Goal: Task Accomplishment & Management: Manage account settings

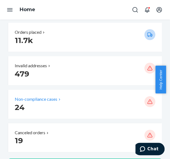
scroll to position [109, 0]
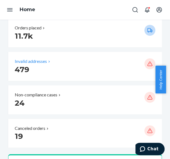
click at [58, 71] on p "479" at bounding box center [77, 70] width 125 height 10
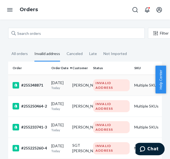
click at [40, 88] on div "#255348871" at bounding box center [30, 85] width 34 height 7
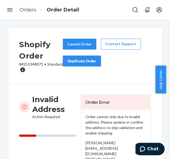
scroll to position [27, 0]
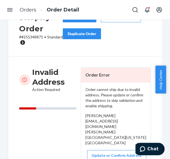
click at [34, 38] on p "# #255348871 • Standard" at bounding box center [41, 39] width 44 height 11
copy p "255348871"
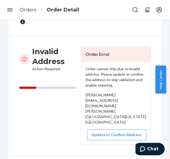
scroll to position [0, 0]
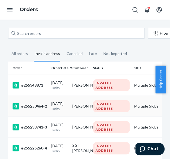
scroll to position [27, 0]
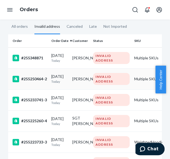
click at [73, 78] on td "[PERSON_NAME]" at bounding box center [80, 78] width 21 height 21
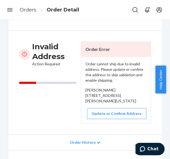
scroll to position [55, 0]
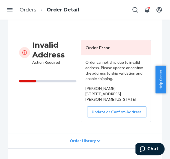
drag, startPoint x: 83, startPoint y: 94, endPoint x: 97, endPoint y: 113, distance: 23.0
click at [100, 102] on div "[PERSON_NAME] [STREET_ADDRESS][PERSON_NAME][US_STATE]" at bounding box center [115, 94] width 61 height 16
click at [109, 118] on button "Update or Confirm Address" at bounding box center [116, 112] width 59 height 11
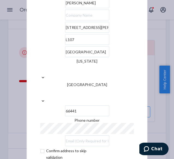
click at [19, 98] on div "× Update Address [PERSON_NAME][GEOGRAPHIC_DATA][STREET_ADDRESS][PERSON_NAME][US…" at bounding box center [87, 79] width 174 height 159
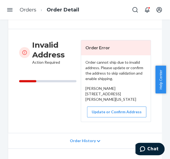
scroll to position [0, 0]
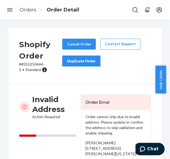
click at [34, 63] on p "# #255250464-2 • Standard" at bounding box center [40, 67] width 43 height 11
click at [35, 64] on p "# #255250464-2 • Standard" at bounding box center [40, 67] width 43 height 11
copy p "255250464"
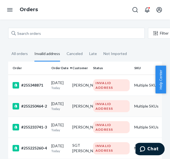
scroll to position [27, 0]
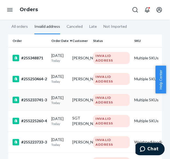
click at [66, 97] on div "[DATE] [DATE]" at bounding box center [59, 100] width 17 height 10
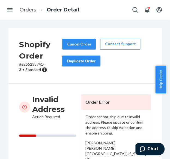
click at [33, 64] on p "# #255233741-3 • Standard" at bounding box center [40, 67] width 43 height 11
copy p "255233741"
click at [79, 90] on div "Invalid Address Action Required Order Error Order cannot ship due to invalid ad…" at bounding box center [85, 138] width 154 height 109
click at [34, 64] on p "# #255233741-3 • Standard" at bounding box center [40, 67] width 43 height 11
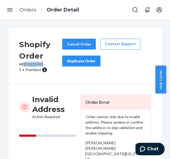
click at [34, 64] on p "# #255233741-3 • Standard" at bounding box center [40, 67] width 43 height 11
copy p "255233741"
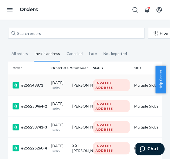
scroll to position [55, 0]
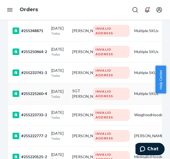
click at [65, 92] on div "[DATE] [DATE]" at bounding box center [59, 94] width 17 height 10
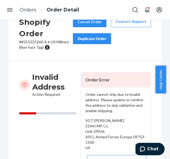
scroll to position [27, 0]
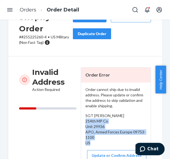
drag, startPoint x: 83, startPoint y: 121, endPoint x: 94, endPoint y: 143, distance: 24.7
click at [95, 143] on div "Order cannot ship due to invalid address. Please update or confirm the address …" at bounding box center [116, 124] width 70 height 83
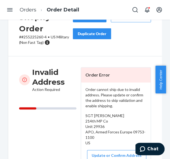
click at [33, 37] on p "# #255225260-4 • [DEMOGRAPHIC_DATA] Military (Non Fast Tag)" at bounding box center [46, 39] width 54 height 11
click at [33, 38] on p "# #255225260-4 • [DEMOGRAPHIC_DATA] Military (Non Fast Tag)" at bounding box center [46, 39] width 54 height 11
click at [32, 37] on p "# #255225260-4 • [DEMOGRAPHIC_DATA] Military (Non Fast Tag)" at bounding box center [46, 39] width 54 height 11
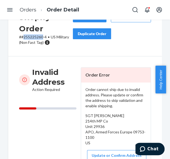
click at [32, 37] on p "# #255225260-4 • [DEMOGRAPHIC_DATA] Military (Non Fast Tag)" at bounding box center [46, 39] width 54 height 11
copy p "255225260"
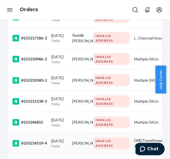
scroll to position [273, 0]
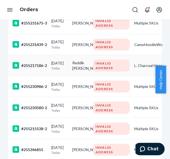
click at [42, 65] on div "#255217186-2" at bounding box center [30, 65] width 34 height 7
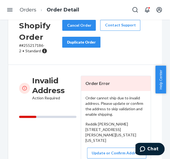
scroll to position [27, 0]
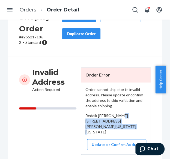
drag, startPoint x: 82, startPoint y: 121, endPoint x: 101, endPoint y: 131, distance: 22.0
click at [101, 131] on div "Order cannot ship due to invalid address. Please update or confirm the address …" at bounding box center [116, 119] width 70 height 72
copy span "[STREET_ADDRESS][PERSON_NAME][US_STATE][US_STATE]"
click at [32, 37] on p "# #255217186-2 • Standard" at bounding box center [40, 39] width 43 height 11
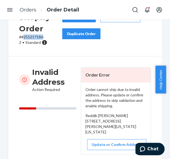
click at [32, 37] on p "# #255217186-2 • Standard" at bounding box center [40, 39] width 43 height 11
copy p "255217186"
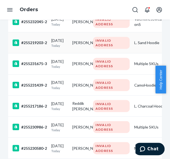
scroll to position [273, 0]
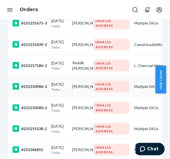
click at [35, 85] on div "#255230986-2" at bounding box center [30, 86] width 34 height 7
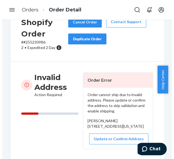
scroll to position [27, 0]
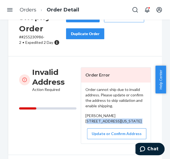
drag, startPoint x: 83, startPoint y: 120, endPoint x: 99, endPoint y: 136, distance: 22.2
click at [99, 136] on div "Order cannot ship due to invalid address. Please update or confirm the address …" at bounding box center [116, 113] width 70 height 61
copy div "[STREET_ADDRESS][US_STATE]"
click at [116, 139] on button "Update or Confirm Address" at bounding box center [116, 134] width 59 height 11
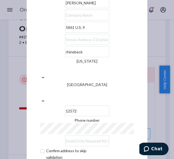
click at [65, 8] on input "[PERSON_NAME]" at bounding box center [87, 2] width 44 height 11
type input "[PERSON_NAME]"
click at [76, 45] on input "text" at bounding box center [87, 39] width 44 height 11
drag, startPoint x: 70, startPoint y: 41, endPoint x: 42, endPoint y: 45, distance: 28.1
click at [65, 33] on input "5861 U.S. 9" at bounding box center [87, 27] width 44 height 11
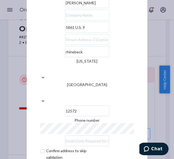
paste input "Route"
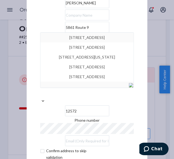
type input "5861 Route 9"
click at [141, 59] on div "× Update Address [PERSON_NAME] [STREET_ADDRESS][GEOGRAPHIC_DATA][STREET_ADDRESS…" at bounding box center [87, 79] width 121 height 227
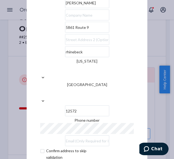
click at [72, 33] on input "5861 Route 9" at bounding box center [87, 27] width 44 height 11
click at [65, 57] on input "rhinebeck" at bounding box center [87, 51] width 44 height 11
type input "Rhinebeck"
click at [140, 91] on div "× Update Address [PERSON_NAME] [STREET_ADDRESS][US_STATE] Phone number Confirm …" at bounding box center [87, 79] width 121 height 227
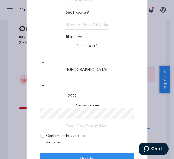
scroll to position [23, 0]
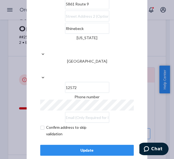
click at [40, 124] on input "checkbox" at bounding box center [71, 130] width 63 height 13
checkbox input "true"
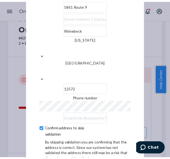
scroll to position [46, 0]
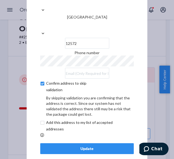
click at [88, 146] on div "Update" at bounding box center [87, 148] width 84 height 5
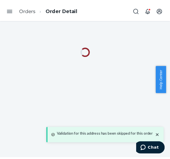
scroll to position [0, 0]
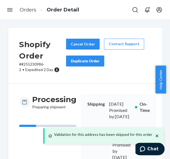
click at [32, 64] on p "# #255230986-2 • Expedited 2 Day" at bounding box center [42, 67] width 47 height 11
copy p "255230986"
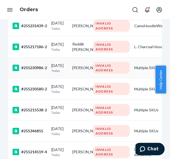
scroll to position [300, 0]
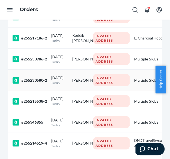
click at [46, 82] on div "#255230580-2" at bounding box center [30, 80] width 34 height 7
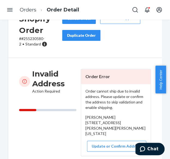
scroll to position [55, 0]
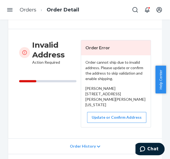
drag, startPoint x: 83, startPoint y: 93, endPoint x: 97, endPoint y: 105, distance: 18.2
click at [97, 105] on div "[PERSON_NAME] [STREET_ADDRESS][PERSON_NAME][PERSON_NAME][US_STATE]" at bounding box center [115, 97] width 61 height 22
copy span "[STREET_ADDRESS][PERSON_NAME][PERSON_NAME][US_STATE]"
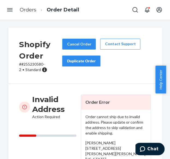
click at [35, 64] on p "# #255230580-2 • Standard" at bounding box center [40, 67] width 43 height 11
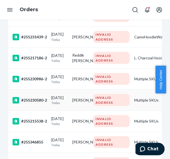
scroll to position [300, 0]
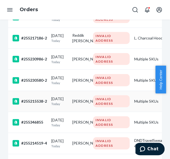
click at [70, 104] on td "[DATE] [DATE]" at bounding box center [59, 101] width 21 height 21
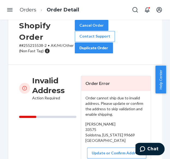
scroll to position [27, 0]
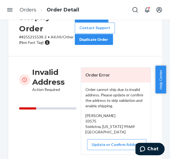
click at [34, 37] on p "# #255215538-2 • AK/HI/Other (Non Fast Tag)" at bounding box center [47, 39] width 56 height 11
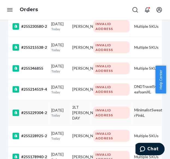
scroll to position [355, 0]
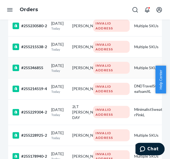
click at [58, 67] on div "[DATE] [DATE]" at bounding box center [59, 68] width 17 height 10
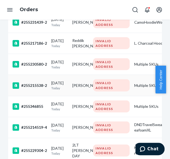
scroll to position [300, 0]
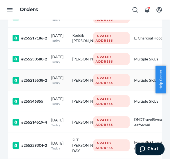
click at [51, 84] on p "Today" at bounding box center [59, 83] width 17 height 5
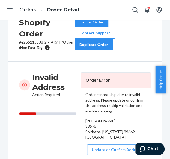
scroll to position [27, 0]
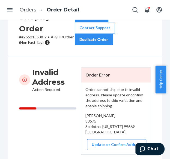
click at [34, 36] on p "# #255215538-2 • AK/HI/Other (Non Fast Tag)" at bounding box center [47, 39] width 56 height 11
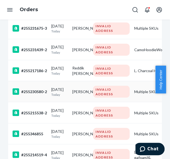
scroll to position [273, 0]
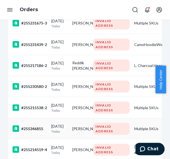
click at [44, 129] on div "#255346855" at bounding box center [30, 129] width 34 height 7
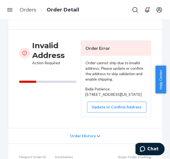
scroll to position [55, 0]
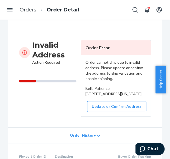
drag, startPoint x: 82, startPoint y: 94, endPoint x: 96, endPoint y: 109, distance: 20.9
click at [96, 109] on div "Order cannot ship due to invalid address. Please update or confirm the address …" at bounding box center [116, 85] width 70 height 61
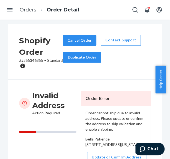
scroll to position [0, 0]
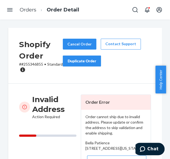
click at [36, 64] on p "# #255346855 • Standard" at bounding box center [41, 67] width 44 height 11
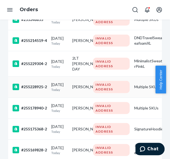
scroll to position [355, 0]
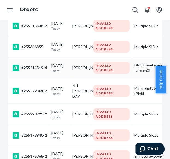
click at [62, 66] on div "[DATE] [DATE]" at bounding box center [59, 68] width 17 height 10
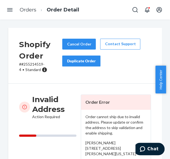
scroll to position [27, 0]
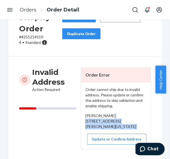
drag, startPoint x: 83, startPoint y: 121, endPoint x: 99, endPoint y: 143, distance: 26.8
click at [99, 143] on div "Order cannot ship due to invalid address. Please update or confirm the address …" at bounding box center [116, 116] width 70 height 67
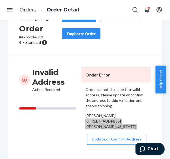
scroll to position [0, 0]
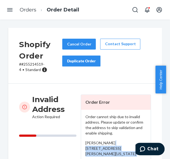
click at [33, 65] on p "# #255214519-4 • Standard" at bounding box center [40, 67] width 43 height 11
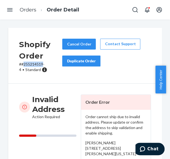
click at [33, 65] on p "# #255214519-4 • Standard" at bounding box center [40, 67] width 43 height 11
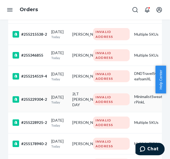
scroll to position [355, 0]
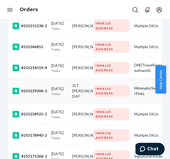
click at [60, 97] on td "[DATE] [DATE]" at bounding box center [59, 91] width 21 height 25
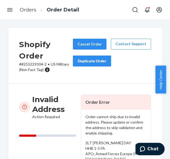
click at [31, 63] on p "# #255229304-2 • [DEMOGRAPHIC_DATA] Military (Non Fast Tag)" at bounding box center [46, 67] width 54 height 11
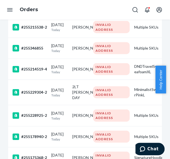
scroll to position [355, 0]
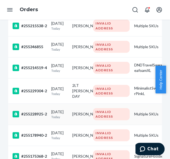
click at [68, 116] on p "Today" at bounding box center [59, 117] width 17 height 5
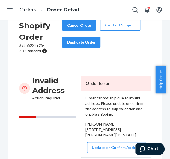
scroll to position [27, 0]
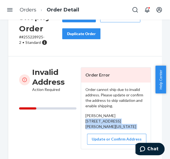
drag, startPoint x: 83, startPoint y: 121, endPoint x: 107, endPoint y: 136, distance: 28.8
click at [107, 136] on div "Order cannot ship due to invalid address. Please update or confirm the address …" at bounding box center [116, 116] width 70 height 67
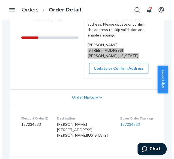
scroll to position [82, 0]
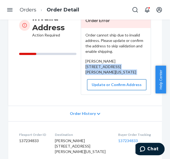
click at [104, 89] on button "Update or Confirm Address" at bounding box center [116, 84] width 59 height 11
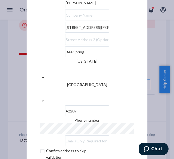
click at [65, 33] on input "[STREET_ADDRESS][PERSON_NAME]" at bounding box center [87, 27] width 44 height 11
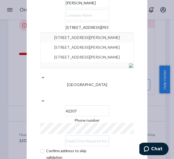
type input "[STREET_ADDRESS][PERSON_NAME]"
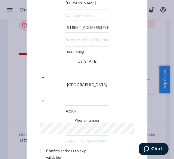
scroll to position [23, 0]
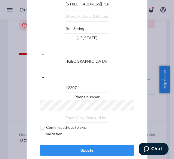
drag, startPoint x: 41, startPoint y: 119, endPoint x: 88, endPoint y: 126, distance: 47.8
click at [42, 124] on input "checkbox" at bounding box center [71, 130] width 63 height 13
checkbox input "true"
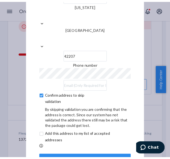
scroll to position [46, 0]
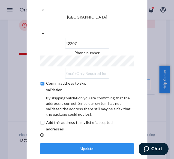
drag, startPoint x: 85, startPoint y: 141, endPoint x: 88, endPoint y: 136, distance: 4.8
click at [85, 146] on div "Update" at bounding box center [87, 148] width 84 height 5
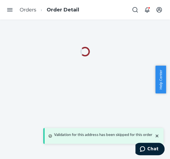
scroll to position [0, 0]
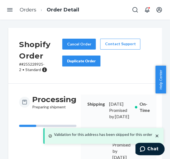
click at [32, 64] on p "# #255228925-2 • Standard" at bounding box center [40, 67] width 43 height 11
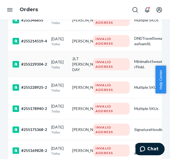
scroll to position [382, 0]
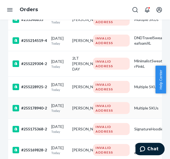
click at [64, 113] on td "[DATE] [DATE]" at bounding box center [59, 108] width 21 height 21
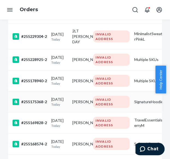
click at [57, 106] on p "Today" at bounding box center [59, 104] width 17 height 5
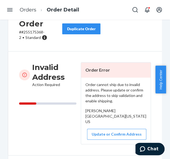
scroll to position [27, 0]
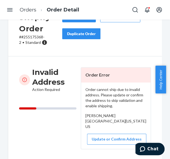
click at [34, 37] on p "# #255175368-2 • Standard" at bounding box center [40, 39] width 43 height 11
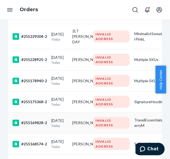
click at [63, 127] on p "Today" at bounding box center [59, 126] width 17 height 5
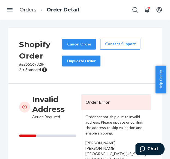
click at [34, 63] on p "# #255169828-2 • Standard" at bounding box center [40, 67] width 43 height 11
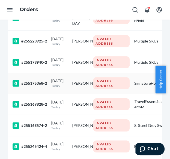
scroll to position [437, 0]
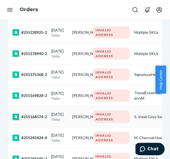
click at [63, 122] on p "Today" at bounding box center [59, 119] width 17 height 5
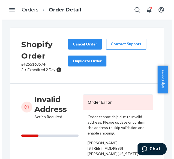
scroll to position [55, 0]
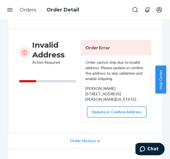
click at [96, 118] on button "Update or Confirm Address" at bounding box center [116, 112] width 59 height 11
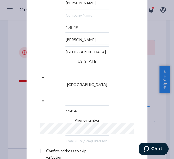
click at [20, 101] on div "× Update Address [PERSON_NAME] H [STREET_ADDRESS][PERSON_NAME][US_STATE] Phone …" at bounding box center [87, 79] width 174 height 159
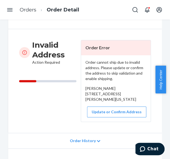
drag, startPoint x: 83, startPoint y: 92, endPoint x: 100, endPoint y: 112, distance: 25.9
click at [100, 102] on div "[PERSON_NAME] [STREET_ADDRESS][PERSON_NAME][US_STATE]" at bounding box center [115, 94] width 61 height 16
click at [95, 118] on button "Update or Confirm Address" at bounding box center [116, 112] width 59 height 11
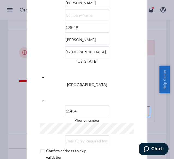
drag, startPoint x: 62, startPoint y: 57, endPoint x: 42, endPoint y: 60, distance: 21.0
click at [65, 45] on input "[PERSON_NAME]" at bounding box center [87, 39] width 44 height 11
click at [65, 33] on input "178-49" at bounding box center [87, 27] width 44 height 11
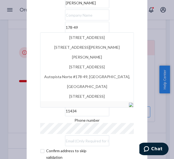
paste input "[PERSON_NAME]"
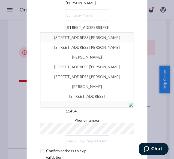
type input "[STREET_ADDRESS][PERSON_NAME]"
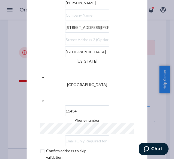
click at [140, 64] on div "× Update Address [PERSON_NAME] H [STREET_ADDRESS][PERSON_NAME][US_STATE] Phone …" at bounding box center [87, 79] width 121 height 227
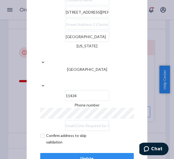
scroll to position [23, 0]
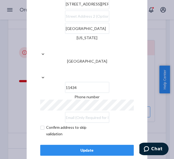
click at [40, 124] on input "checkbox" at bounding box center [71, 130] width 63 height 13
checkbox input "true"
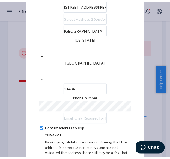
scroll to position [46, 0]
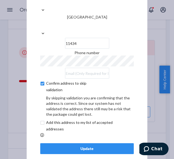
click at [95, 146] on div "Update" at bounding box center [87, 148] width 84 height 5
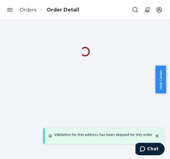
scroll to position [0, 0]
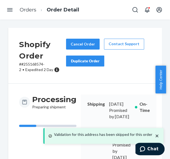
click at [35, 63] on p "# #255168574-2 • Expedited 2 Day" at bounding box center [42, 67] width 47 height 11
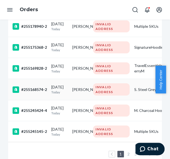
scroll to position [487, 0]
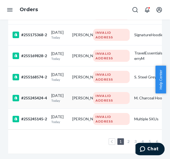
click at [62, 98] on p "Today" at bounding box center [59, 100] width 17 height 5
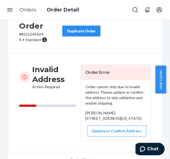
scroll to position [55, 0]
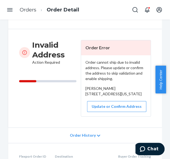
drag, startPoint x: 83, startPoint y: 93, endPoint x: 94, endPoint y: 106, distance: 17.6
click at [94, 106] on div "Order cannot ship due to invalid address. Please update or confirm the address …" at bounding box center [116, 85] width 70 height 61
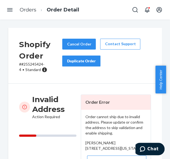
click at [32, 64] on p "# #255245424-4 • Standard" at bounding box center [40, 67] width 43 height 11
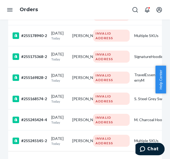
scroll to position [487, 0]
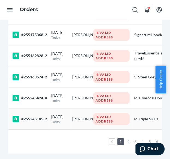
click at [58, 114] on div "[DATE] [DATE]" at bounding box center [59, 119] width 17 height 10
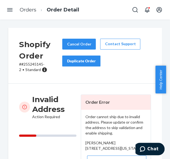
click at [33, 65] on p "# #255245145-2 • Standard" at bounding box center [40, 67] width 43 height 11
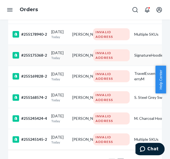
scroll to position [487, 0]
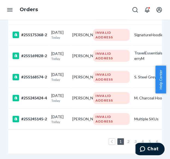
click at [137, 139] on link "3" at bounding box center [135, 141] width 4 height 5
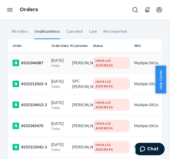
scroll to position [27, 0]
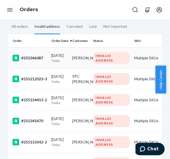
click at [55, 60] on p "Today" at bounding box center [59, 60] width 17 height 5
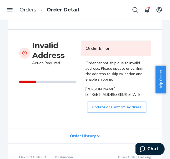
scroll to position [55, 0]
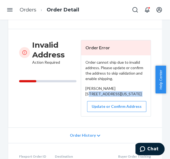
drag, startPoint x: 82, startPoint y: 94, endPoint x: 92, endPoint y: 108, distance: 17.4
click at [92, 108] on div "Order cannot ship due to invalid address. Please update or confirm the address …" at bounding box center [116, 85] width 70 height 61
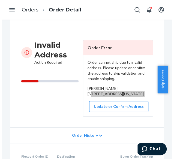
scroll to position [82, 0]
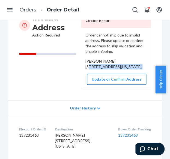
click at [116, 85] on button "Update or Confirm Address" at bounding box center [116, 79] width 59 height 11
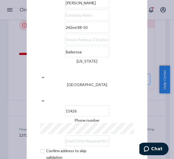
drag, startPoint x: 69, startPoint y: 43, endPoint x: 54, endPoint y: 44, distance: 15.0
click at [65, 33] on input "242nd 88-50" at bounding box center [87, 27] width 44 height 11
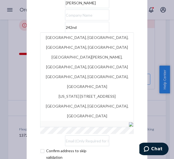
click at [65, 33] on input "242nd" at bounding box center [87, 27] width 44 height 11
paste input "88-50"
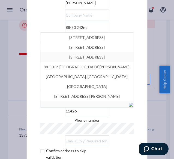
type input "88-50 242nd"
click at [137, 60] on div "× Update Address [PERSON_NAME] 88-50 242nd [STREET_ADDRESS] [STREET_ADDRESS] [S…" at bounding box center [87, 79] width 121 height 227
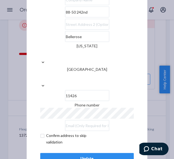
scroll to position [23, 0]
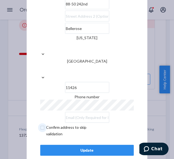
click at [40, 124] on input "checkbox" at bounding box center [71, 130] width 63 height 13
checkbox input "true"
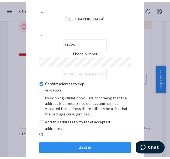
scroll to position [46, 0]
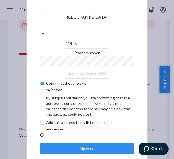
click at [90, 146] on div "Update" at bounding box center [87, 148] width 84 height 5
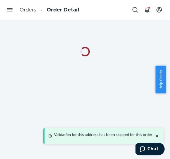
scroll to position [0, 0]
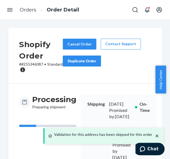
click at [35, 64] on p "# #255346087 • Standard" at bounding box center [41, 67] width 44 height 11
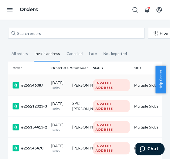
scroll to position [55, 0]
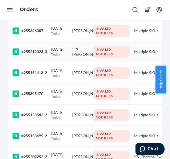
click at [47, 52] on td "#255212023-3" at bounding box center [28, 51] width 41 height 21
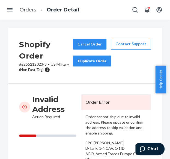
click at [35, 64] on p "# #255212023-3 • [DEMOGRAPHIC_DATA] Military (Non Fast Tag)" at bounding box center [46, 67] width 54 height 11
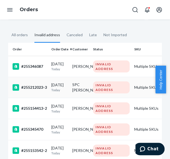
scroll to position [27, 0]
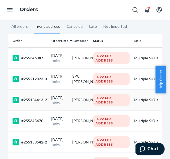
click at [68, 103] on div "[DATE] [DATE]" at bounding box center [59, 100] width 17 height 10
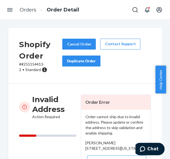
click at [33, 65] on p "# #255154413-2 • Standard" at bounding box center [40, 67] width 43 height 11
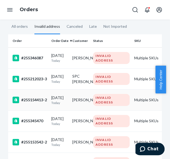
scroll to position [55, 0]
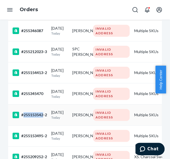
drag, startPoint x: 24, startPoint y: 115, endPoint x: 44, endPoint y: 116, distance: 20.2
click at [44, 116] on div "#255153542-2" at bounding box center [30, 115] width 34 height 7
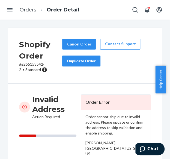
click at [29, 65] on p "# #255153542-2 • Standard" at bounding box center [40, 67] width 43 height 11
click at [30, 65] on p "# #255153542-2 • Standard" at bounding box center [40, 67] width 43 height 11
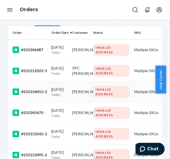
scroll to position [55, 0]
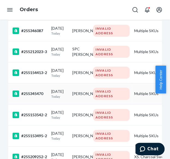
click at [38, 101] on td "#255345470" at bounding box center [28, 93] width 41 height 21
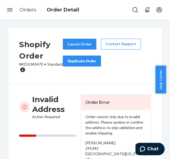
click at [34, 64] on p "# #255345470 • Standard" at bounding box center [41, 67] width 44 height 11
click at [35, 64] on p "# #255345470 • Standard" at bounding box center [41, 67] width 44 height 11
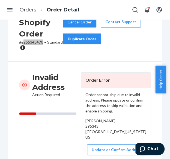
scroll to position [27, 0]
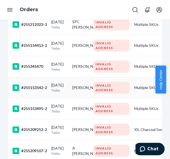
click at [50, 92] on td "[DATE] [DATE]" at bounding box center [59, 87] width 21 height 21
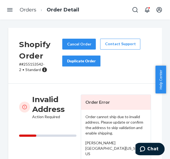
scroll to position [27, 0]
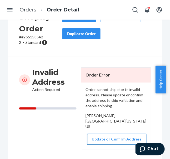
click at [106, 145] on button "Update or Confirm Address" at bounding box center [116, 139] width 59 height 11
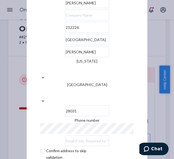
click at [143, 94] on div "× Update Address [PERSON_NAME] [STREET_ADDRESS][US_STATE] Phone number Confirm …" at bounding box center [87, 79] width 121 height 227
click at [18, 62] on div "× Update Address [PERSON_NAME] [STREET_ADDRESS][US_STATE] Phone number Confirm …" at bounding box center [87, 79] width 174 height 159
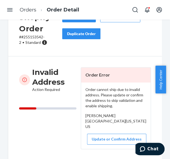
scroll to position [28, 0]
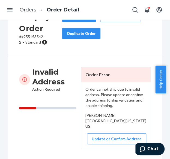
drag, startPoint x: 82, startPoint y: 119, endPoint x: 92, endPoint y: 138, distance: 21.3
click at [92, 138] on div "Order cannot ship due to invalid address. Please update or confirm the address …" at bounding box center [116, 115] width 70 height 67
click at [37, 104] on div "Invalid Address Action Required" at bounding box center [47, 108] width 57 height 82
click at [35, 36] on p "# #255153542-2 • Standard" at bounding box center [40, 39] width 43 height 11
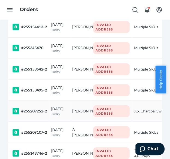
scroll to position [109, 0]
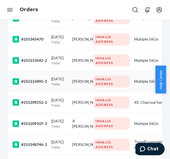
click at [65, 83] on div "[DATE] [DATE]" at bounding box center [59, 81] width 17 height 10
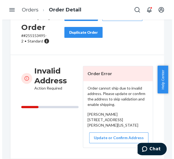
scroll to position [55, 0]
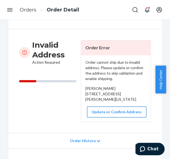
click at [110, 118] on button "Update or Confirm Address" at bounding box center [116, 112] width 59 height 11
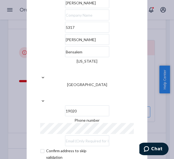
drag, startPoint x: 67, startPoint y: 56, endPoint x: 34, endPoint y: 62, distance: 32.7
click at [34, 62] on div "× Update Address [PERSON_NAME] [STREET_ADDRESS][PERSON_NAME][US_STATE] Phone nu…" at bounding box center [87, 79] width 121 height 227
click at [65, 33] on input "5317" at bounding box center [87, 27] width 44 height 11
paste input "[PERSON_NAME]"
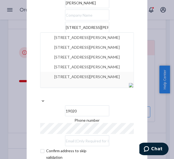
type input "[STREET_ADDRESS][PERSON_NAME]"
click at [141, 78] on div "× Update Address [PERSON_NAME] [STREET_ADDRESS][GEOGRAPHIC_DATA][PERSON_NAME][P…" at bounding box center [87, 79] width 121 height 227
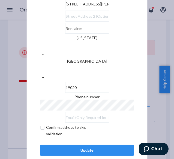
drag, startPoint x: 41, startPoint y: 116, endPoint x: 53, endPoint y: 121, distance: 11.9
click at [42, 124] on input "checkbox" at bounding box center [71, 130] width 63 height 13
checkbox input "true"
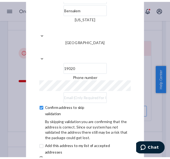
scroll to position [46, 0]
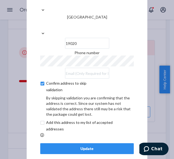
click at [87, 146] on div "Update" at bounding box center [87, 148] width 84 height 5
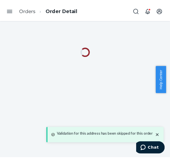
scroll to position [0, 0]
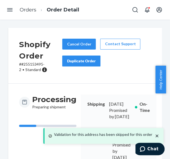
click at [34, 64] on p "# #255153495-2 • Standard" at bounding box center [40, 67] width 43 height 11
click at [32, 64] on p "# #255153495-2 • Standard" at bounding box center [40, 67] width 43 height 11
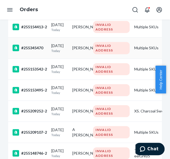
scroll to position [109, 0]
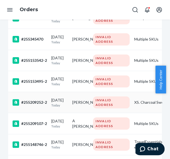
click at [63, 107] on p "Today" at bounding box center [59, 105] width 17 height 5
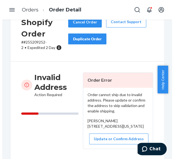
scroll to position [27, 0]
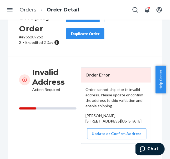
drag, startPoint x: 83, startPoint y: 120, endPoint x: 95, endPoint y: 137, distance: 20.9
click at [95, 137] on div "Order cannot ship due to invalid address. Please update or confirm the address …" at bounding box center [116, 113] width 70 height 61
click at [120, 139] on button "Update or Confirm Address" at bounding box center [116, 134] width 59 height 11
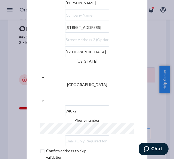
click at [65, 33] on input "[STREET_ADDRESS]" at bounding box center [87, 27] width 44 height 11
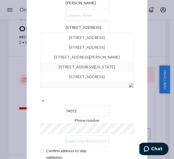
type input "[STREET_ADDRESS]"
click at [140, 78] on div "× Update Address [PERSON_NAME] [STREET_ADDRESS] [STREET_ADDRESS] [STREET_ADDRES…" at bounding box center [87, 79] width 121 height 227
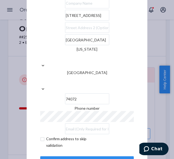
scroll to position [23, 0]
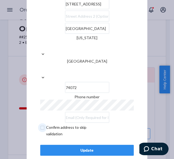
drag, startPoint x: 41, startPoint y: 117, endPoint x: 86, endPoint y: 119, distance: 44.2
click at [44, 124] on input "checkbox" at bounding box center [71, 130] width 63 height 13
checkbox input "true"
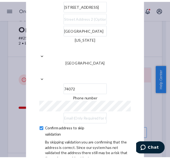
scroll to position [46, 0]
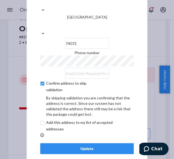
click at [93, 146] on div "Update" at bounding box center [87, 148] width 84 height 5
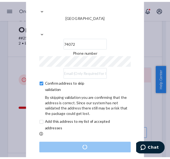
scroll to position [0, 0]
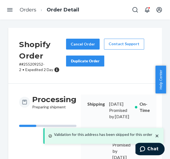
click at [35, 63] on p "# #255209252-2 • Expedited 2 Day" at bounding box center [42, 67] width 47 height 11
click at [33, 63] on p "# #255209252-2 • Expedited 2 Day" at bounding box center [42, 67] width 47 height 11
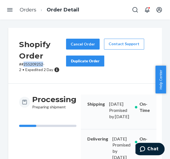
click at [33, 63] on p "# #255209252-2 • Expedited 2 Day" at bounding box center [42, 67] width 47 height 11
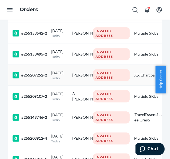
scroll to position [164, 0]
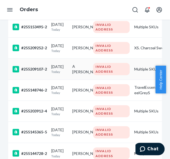
click at [55, 74] on p "Today" at bounding box center [59, 72] width 17 height 5
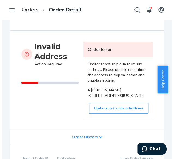
scroll to position [55, 0]
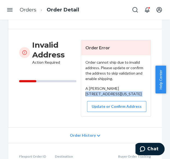
drag, startPoint x: 82, startPoint y: 92, endPoint x: 103, endPoint y: 111, distance: 28.0
click at [103, 111] on div "Order cannot ship due to invalid address. Please update or confirm the address …" at bounding box center [116, 85] width 70 height 61
click at [117, 112] on button "Update or Confirm Address" at bounding box center [116, 106] width 59 height 11
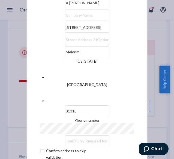
drag, startPoint x: 45, startPoint y: 13, endPoint x: 46, endPoint y: 20, distance: 7.8
click at [65, 8] on input "A [PERSON_NAME]" at bounding box center [87, 2] width 44 height 11
type input "[PERSON_NAME]"
click at [76, 33] on input "[STREET_ADDRESS]" at bounding box center [87, 27] width 44 height 11
click at [65, 33] on input "[STREET_ADDRESS]" at bounding box center [87, 27] width 44 height 11
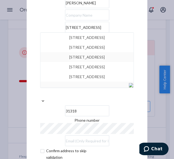
type input "[STREET_ADDRESS]"
click at [139, 89] on div "× Update Address [PERSON_NAME] [STREET_ADDRESS] [STREET_ADDRESS] [STREET_ADDRES…" at bounding box center [87, 79] width 121 height 227
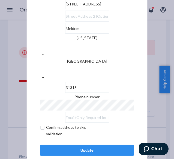
drag, startPoint x: 41, startPoint y: 116, endPoint x: 58, endPoint y: 122, distance: 17.8
click at [42, 124] on input "checkbox" at bounding box center [71, 130] width 63 height 13
checkbox input "true"
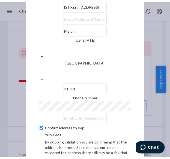
scroll to position [46, 0]
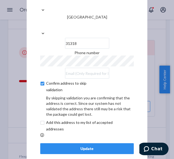
click at [82, 146] on div "Update" at bounding box center [87, 148] width 84 height 5
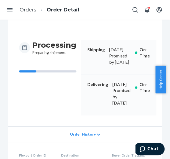
scroll to position [0, 0]
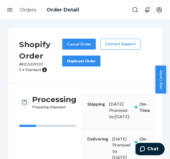
click at [33, 63] on p "# #255209107-2 • Standard" at bounding box center [40, 67] width 43 height 11
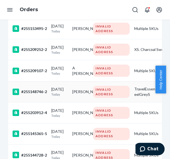
scroll to position [164, 0]
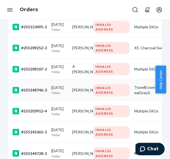
click at [51, 94] on td "[DATE] [DATE]" at bounding box center [59, 90] width 21 height 21
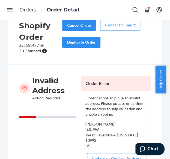
scroll to position [27, 0]
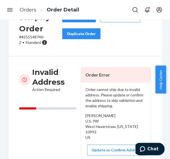
click at [34, 36] on p "# #255148746-2 • Standard" at bounding box center [40, 39] width 43 height 11
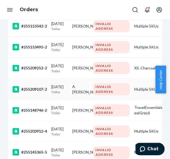
scroll to position [164, 0]
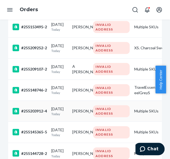
click at [73, 119] on td "[PERSON_NAME]" at bounding box center [80, 111] width 21 height 21
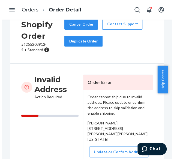
scroll to position [82, 0]
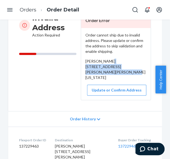
drag, startPoint x: 82, startPoint y: 66, endPoint x: 94, endPoint y: 83, distance: 20.7
click at [94, 83] on div "Order cannot ship due to invalid address. Please update or confirm the address …" at bounding box center [116, 64] width 70 height 72
click at [127, 96] on button "Update or Confirm Address" at bounding box center [116, 90] width 59 height 11
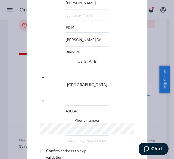
drag, startPoint x: 71, startPoint y: 58, endPoint x: 40, endPoint y: 60, distance: 31.2
click at [65, 45] on input "[PERSON_NAME] Dr" at bounding box center [87, 39] width 44 height 11
click at [65, 33] on input "9014" at bounding box center [87, 27] width 44 height 11
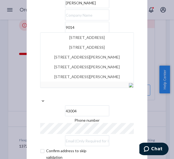
paste input "[PERSON_NAME] Dr"
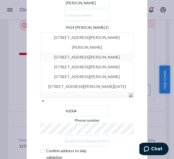
type input "9014 [PERSON_NAME] Dr"
click at [136, 69] on div "× Update Address [PERSON_NAME] [STREET_ADDRESS][GEOGRAPHIC_DATA][PERSON_NAME][P…" at bounding box center [87, 79] width 121 height 227
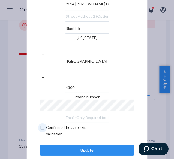
click at [40, 124] on input "checkbox" at bounding box center [71, 130] width 63 height 13
checkbox input "true"
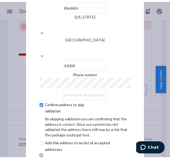
scroll to position [46, 0]
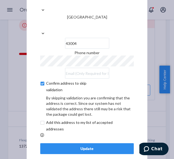
click at [81, 146] on div "Update" at bounding box center [87, 148] width 84 height 5
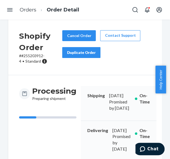
scroll to position [0, 0]
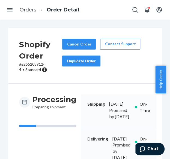
click at [34, 65] on p "# #255203912-4 • Standard" at bounding box center [40, 67] width 43 height 11
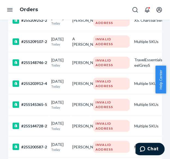
scroll to position [218, 0]
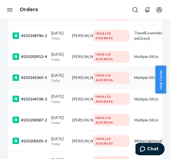
click at [66, 82] on div "[DATE] [DATE]" at bounding box center [59, 78] width 17 height 10
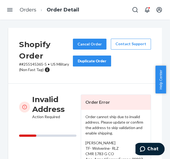
scroll to position [27, 0]
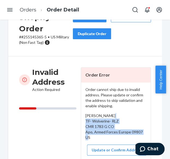
drag, startPoint x: 84, startPoint y: 121, endPoint x: 100, endPoint y: 137, distance: 22.6
click at [100, 137] on div "[PERSON_NAME] TF- Wolverine- RLZ CMR 1783 G CO Apo, Armed Forces Europe 09807 US" at bounding box center [115, 126] width 61 height 27
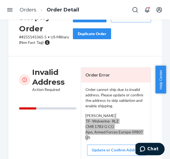
scroll to position [0, 0]
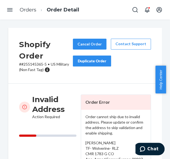
click at [34, 64] on p "# #255145365-5 • [DEMOGRAPHIC_DATA] Military (Non Fast Tag)" at bounding box center [46, 67] width 54 height 11
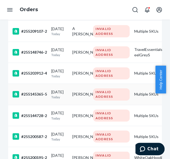
scroll to position [218, 0]
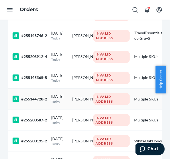
click at [54, 104] on p "Today" at bounding box center [59, 101] width 17 height 5
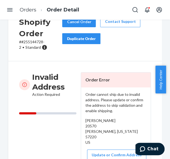
scroll to position [27, 0]
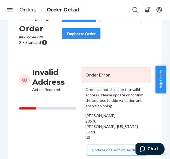
click at [32, 37] on p "# #255144728-2 • Standard" at bounding box center [40, 39] width 43 height 11
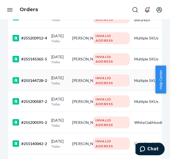
scroll to position [246, 0]
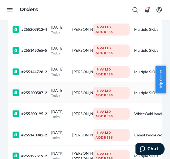
click at [62, 98] on p "Today" at bounding box center [59, 95] width 17 height 5
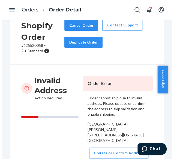
scroll to position [27, 0]
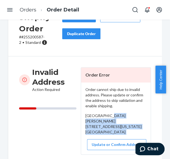
drag, startPoint x: 82, startPoint y: 121, endPoint x: 93, endPoint y: 141, distance: 22.2
click at [93, 141] on div "Order cannot ship due to invalid address. Please update or confirm the address …" at bounding box center [116, 119] width 70 height 72
click at [110, 149] on button "Update or Confirm Address" at bounding box center [116, 144] width 59 height 11
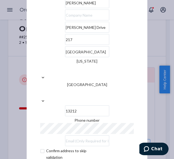
drag, startPoint x: 50, startPoint y: 57, endPoint x: 41, endPoint y: 60, distance: 9.9
click at [65, 45] on input "217" at bounding box center [87, 39] width 44 height 11
click at [65, 33] on input "[PERSON_NAME] Drive" at bounding box center [87, 27] width 44 height 11
paste input "217"
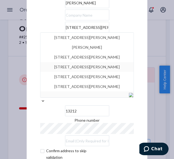
type input "[STREET_ADDRESS][PERSON_NAME]"
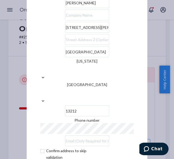
click at [141, 63] on div "× Update Address [PERSON_NAME] [STREET_ADDRESS][PERSON_NAME][US_STATE] Phone nu…" at bounding box center [87, 79] width 121 height 227
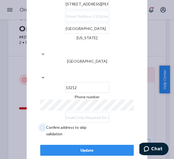
click at [40, 124] on input "checkbox" at bounding box center [71, 130] width 63 height 13
checkbox input "true"
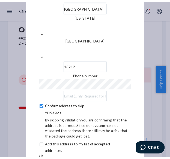
scroll to position [46, 0]
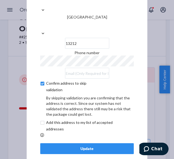
click at [83, 146] on div "Update" at bounding box center [87, 148] width 84 height 5
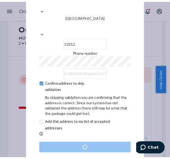
scroll to position [0, 0]
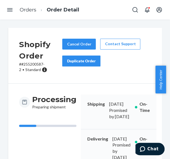
click at [34, 64] on p "# #255200587-2 • Standard" at bounding box center [40, 67] width 43 height 11
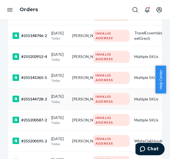
scroll to position [246, 0]
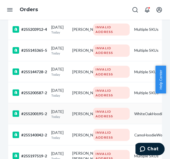
click at [61, 119] on p "Today" at bounding box center [59, 116] width 17 height 5
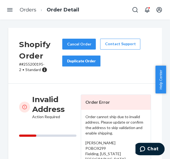
click at [33, 64] on p "# #255200195-2 • Standard" at bounding box center [40, 67] width 43 height 11
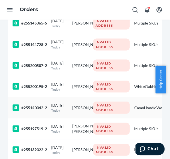
click at [69, 113] on td "[DATE] [DATE]" at bounding box center [59, 107] width 21 height 21
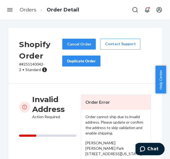
scroll to position [27, 0]
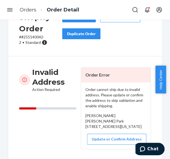
drag, startPoint x: 83, startPoint y: 120, endPoint x: 95, endPoint y: 139, distance: 21.8
click at [95, 130] on div "[PERSON_NAME] [PERSON_NAME] Park [STREET_ADDRESS][US_STATE]" at bounding box center [115, 121] width 61 height 16
click at [33, 36] on p "# #255140042-2 • Standard" at bounding box center [40, 39] width 43 height 11
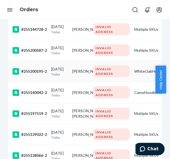
scroll to position [300, 0]
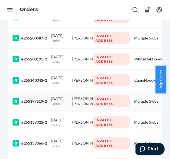
click at [66, 106] on p "Today" at bounding box center [59, 104] width 17 height 5
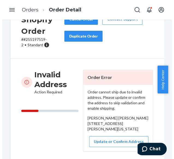
scroll to position [27, 0]
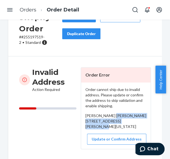
drag, startPoint x: 83, startPoint y: 121, endPoint x: 94, endPoint y: 133, distance: 15.8
click at [94, 130] on div "[PERSON_NAME] [PERSON_NAME] [STREET_ADDRESS][PERSON_NAME][US_STATE]" at bounding box center [115, 121] width 61 height 16
click at [102, 145] on button "Update or Confirm Address" at bounding box center [116, 139] width 59 height 11
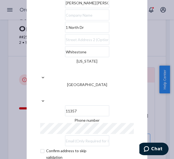
type input "[PERSON_NAME] [PERSON_NAME]"
click at [41, 148] on input "checkbox" at bounding box center [71, 154] width 63 height 13
checkbox input "true"
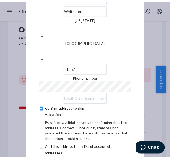
scroll to position [46, 0]
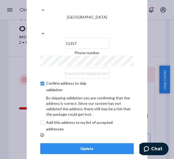
click at [87, 146] on div "Update" at bounding box center [87, 148] width 84 height 5
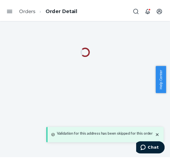
scroll to position [0, 0]
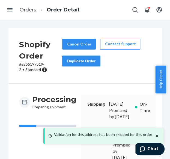
click at [30, 65] on p "# #255197519-2 • Standard" at bounding box center [40, 67] width 43 height 11
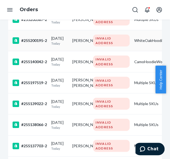
scroll to position [327, 0]
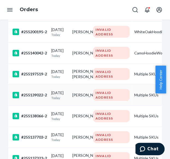
click at [56, 100] on p "Today" at bounding box center [59, 98] width 17 height 5
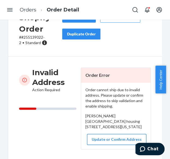
scroll to position [55, 0]
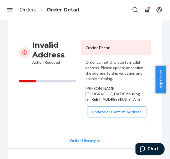
drag, startPoint x: 82, startPoint y: 93, endPoint x: 97, endPoint y: 113, distance: 25.2
click at [97, 112] on div "Order cannot ship due to invalid address. Please update or confirm the address …" at bounding box center [116, 88] width 70 height 67
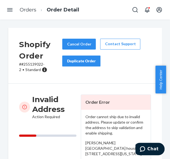
click at [33, 64] on p "# #255139022-2 • Standard" at bounding box center [40, 67] width 43 height 11
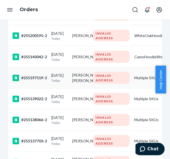
scroll to position [327, 0]
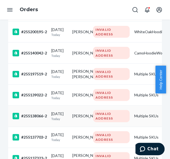
click at [41, 116] on div "#255138066-2" at bounding box center [30, 116] width 34 height 7
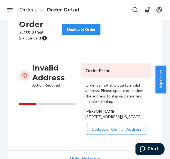
scroll to position [55, 0]
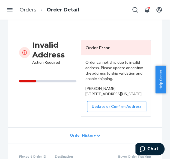
drag, startPoint x: 83, startPoint y: 95, endPoint x: 96, endPoint y: 106, distance: 17.0
click at [96, 106] on div "Order cannot ship due to invalid address. Please update or confirm the address …" at bounding box center [116, 85] width 70 height 61
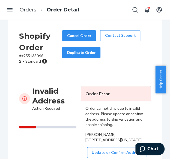
scroll to position [0, 0]
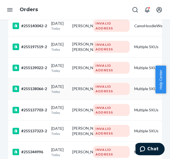
scroll to position [382, 0]
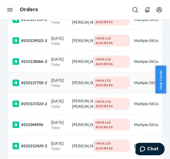
click at [61, 88] on p "Today" at bounding box center [59, 85] width 17 height 5
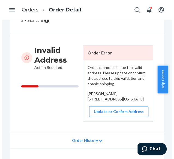
scroll to position [55, 0]
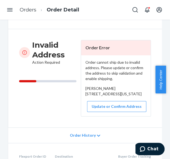
drag, startPoint x: 83, startPoint y: 94, endPoint x: 98, endPoint y: 115, distance: 26.4
click at [98, 115] on div "Order cannot ship due to invalid address. Please update or confirm the address …" at bounding box center [116, 85] width 70 height 61
click at [106, 112] on button "Update or Confirm Address" at bounding box center [116, 106] width 59 height 11
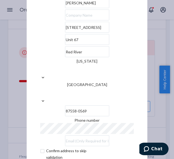
click at [65, 20] on input "text" at bounding box center [87, 15] width 44 height 11
paste input "Alpine Lodge"
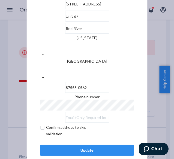
type input "Alpine Lodge"
click at [42, 124] on input "checkbox" at bounding box center [71, 130] width 63 height 13
checkbox input "true"
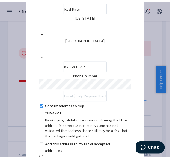
scroll to position [46, 0]
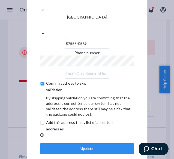
click at [85, 146] on div "Update" at bounding box center [87, 148] width 84 height 5
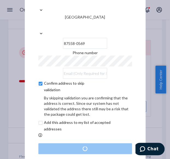
scroll to position [0, 0]
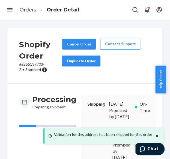
click at [29, 62] on p "# #255137703-2 • Standard" at bounding box center [40, 67] width 43 height 11
click at [31, 63] on p "# #255137703-2 • Standard" at bounding box center [40, 67] width 43 height 11
click at [33, 65] on p "# #255137703-2 • Standard" at bounding box center [40, 67] width 43 height 11
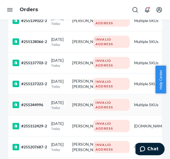
scroll to position [409, 0]
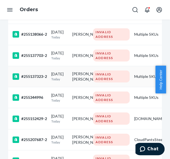
click at [57, 87] on td "[DATE] [DATE]" at bounding box center [59, 76] width 21 height 21
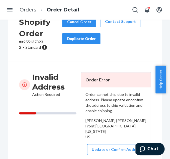
scroll to position [27, 0]
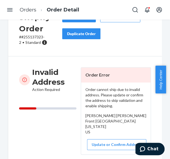
click at [35, 36] on p "# #255137323-2 • Standard" at bounding box center [40, 39] width 43 height 11
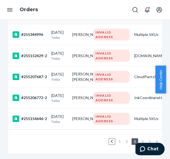
scroll to position [464, 0]
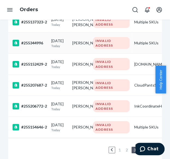
click at [47, 54] on td "#255344996" at bounding box center [28, 43] width 41 height 21
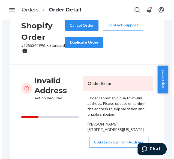
scroll to position [27, 0]
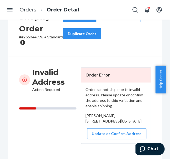
drag, startPoint x: 84, startPoint y: 121, endPoint x: 91, endPoint y: 132, distance: 12.6
click at [91, 124] on div "[PERSON_NAME] [STREET_ADDRESS][US_STATE]" at bounding box center [115, 118] width 61 height 11
click at [107, 139] on button "Update or Confirm Address" at bounding box center [116, 134] width 59 height 11
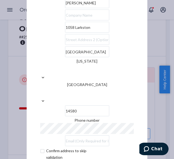
click at [73, 33] on input "1058 Larkston" at bounding box center [87, 27] width 44 height 11
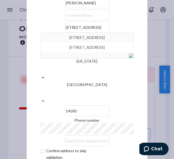
type input "[STREET_ADDRESS]"
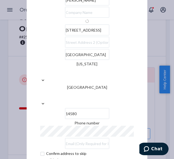
type input "[PERSON_NAME]"
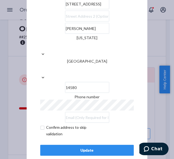
click at [41, 124] on input "checkbox" at bounding box center [71, 130] width 63 height 13
checkbox input "true"
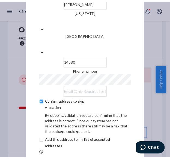
scroll to position [46, 0]
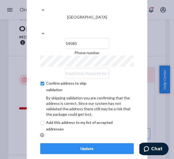
click at [85, 146] on div "Update" at bounding box center [87, 148] width 84 height 5
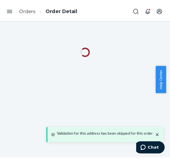
scroll to position [0, 0]
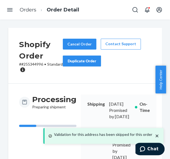
click at [36, 64] on p "# #255344996 • Standard" at bounding box center [41, 67] width 44 height 11
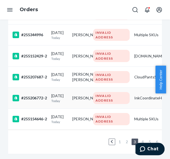
scroll to position [464, 0]
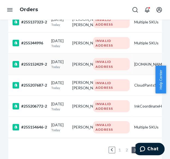
click at [53, 69] on div "[DATE] [DATE]" at bounding box center [59, 64] width 17 height 10
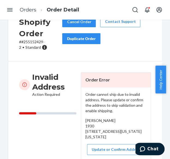
scroll to position [27, 0]
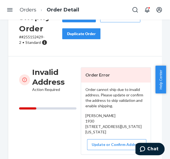
click at [31, 38] on p "# #255152429-2 • Standard" at bounding box center [40, 39] width 43 height 11
click at [31, 37] on p "# #255152429-2 • Standard" at bounding box center [40, 39] width 43 height 11
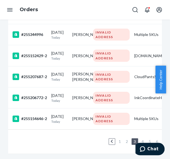
scroll to position [488, 0]
click at [42, 76] on div "#255207687-2" at bounding box center [30, 77] width 34 height 7
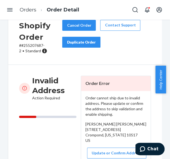
scroll to position [27, 0]
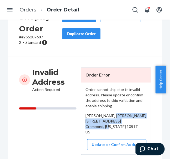
drag, startPoint x: 83, startPoint y: 121, endPoint x: 100, endPoint y: 134, distance: 21.2
click at [100, 134] on div "[PERSON_NAME] [PERSON_NAME] [STREET_ADDRESS] Crompond, [US_STATE] 10517 US" at bounding box center [115, 124] width 61 height 22
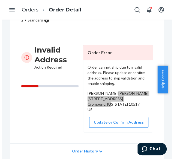
scroll to position [55, 0]
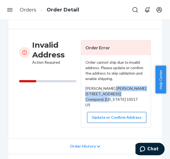
click at [108, 118] on button "Update or Confirm Address" at bounding box center [116, 117] width 59 height 11
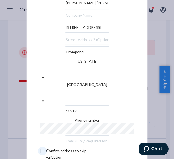
click at [40, 148] on input "checkbox" at bounding box center [71, 154] width 63 height 13
checkbox input "true"
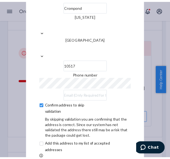
scroll to position [46, 0]
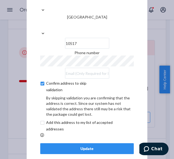
click at [77, 144] on button "Update" at bounding box center [87, 149] width 94 height 11
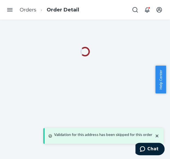
scroll to position [0, 0]
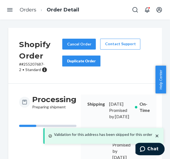
click at [31, 63] on p "# #255207687-2 • Standard" at bounding box center [40, 67] width 43 height 11
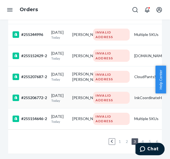
scroll to position [492, 0]
click at [76, 93] on td "[PERSON_NAME]" at bounding box center [80, 97] width 21 height 21
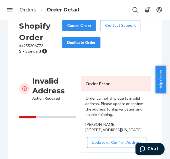
scroll to position [27, 0]
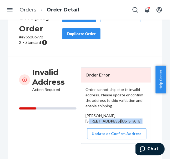
drag, startPoint x: 83, startPoint y: 120, endPoint x: 98, endPoint y: 136, distance: 21.2
click at [98, 136] on div "Order cannot ship due to invalid address. Please update or confirm the address …" at bounding box center [116, 113] width 70 height 61
click at [34, 36] on p "# #255206772-2 • Standard" at bounding box center [40, 39] width 43 height 11
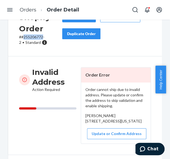
click at [34, 36] on p "# #255206772-2 • Standard" at bounding box center [40, 39] width 43 height 11
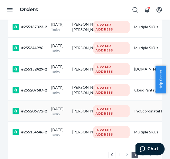
scroll to position [492, 0]
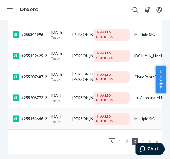
click at [58, 114] on div "[DATE] [DATE]" at bounding box center [59, 119] width 17 height 10
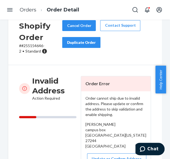
scroll to position [27, 0]
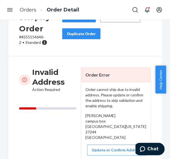
click at [32, 36] on p "# #255154646-2 • Standard" at bounding box center [40, 39] width 43 height 11
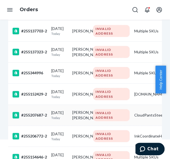
scroll to position [492, 0]
